Goal: Transaction & Acquisition: Book appointment/travel/reservation

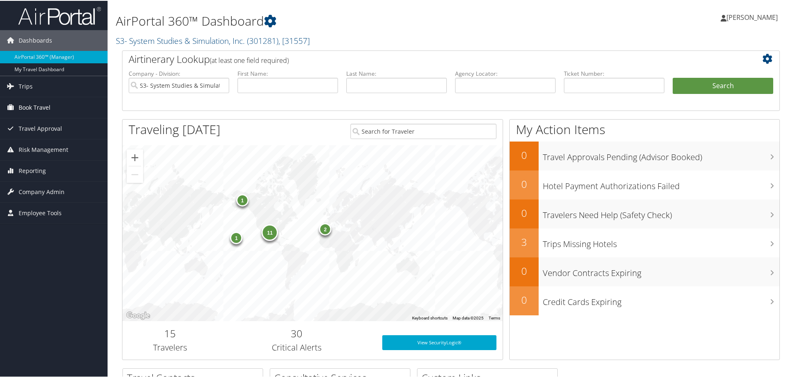
click at [53, 103] on link "Book Travel" at bounding box center [54, 106] width 108 height 21
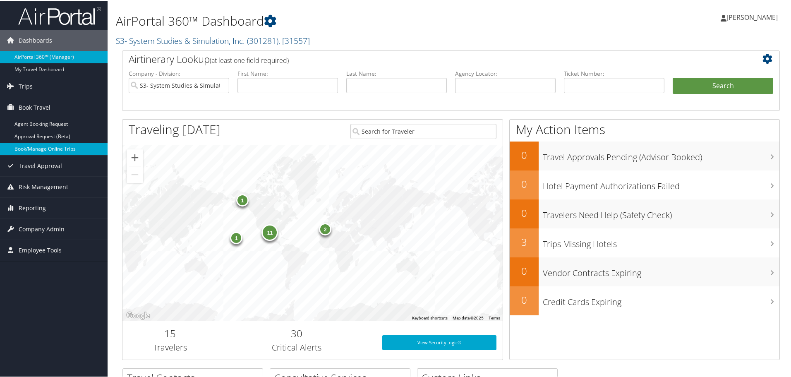
click at [61, 152] on link "Book/Manage Online Trips" at bounding box center [54, 148] width 108 height 12
